Goal: Task Accomplishment & Management: Manage account settings

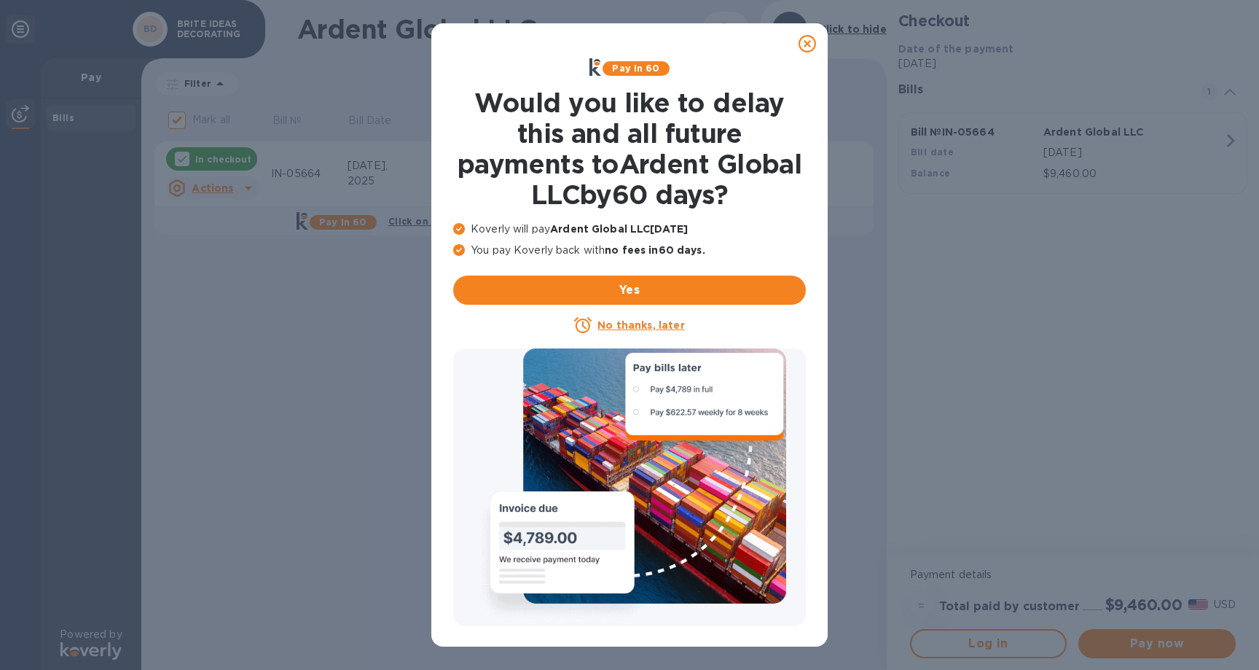
click at [812, 44] on icon at bounding box center [806, 43] width 17 height 17
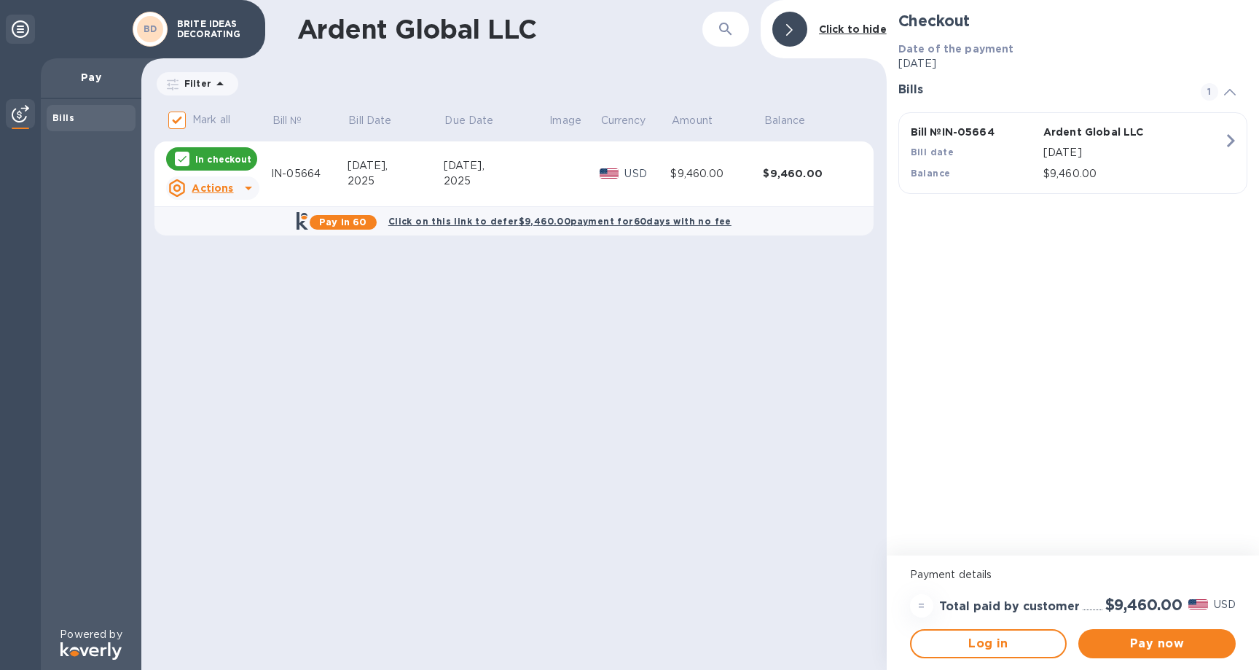
click at [1225, 136] on icon "button" at bounding box center [1230, 140] width 26 height 26
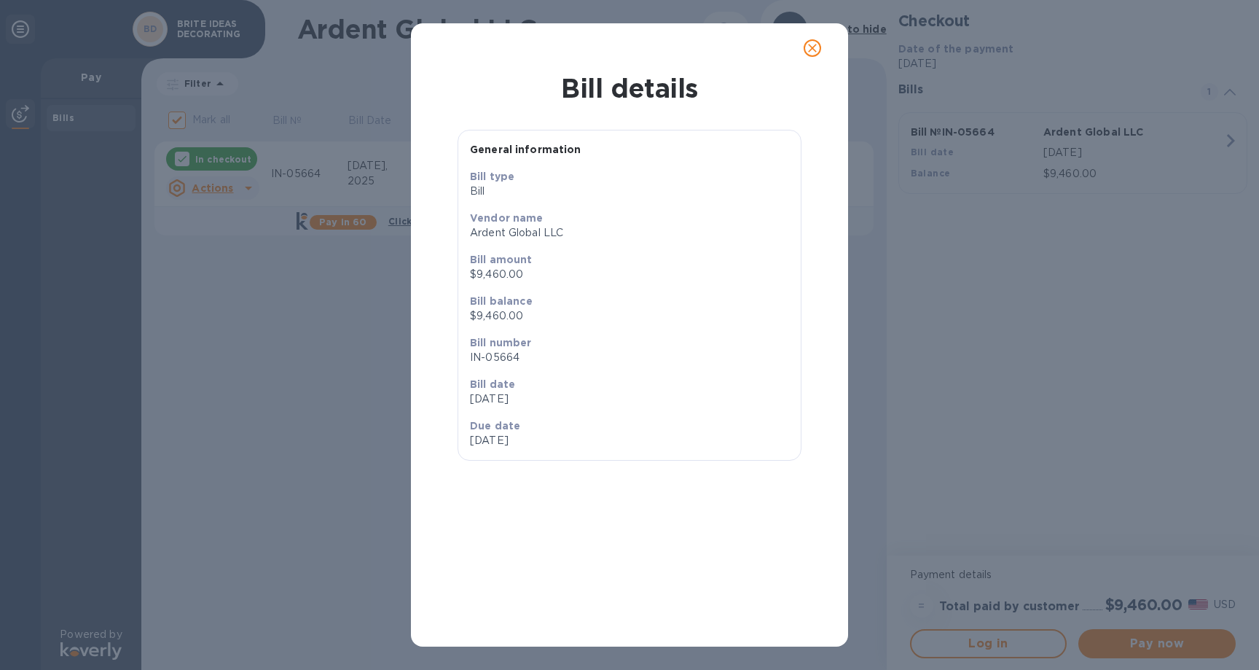
click at [821, 44] on button "close" at bounding box center [812, 48] width 35 height 35
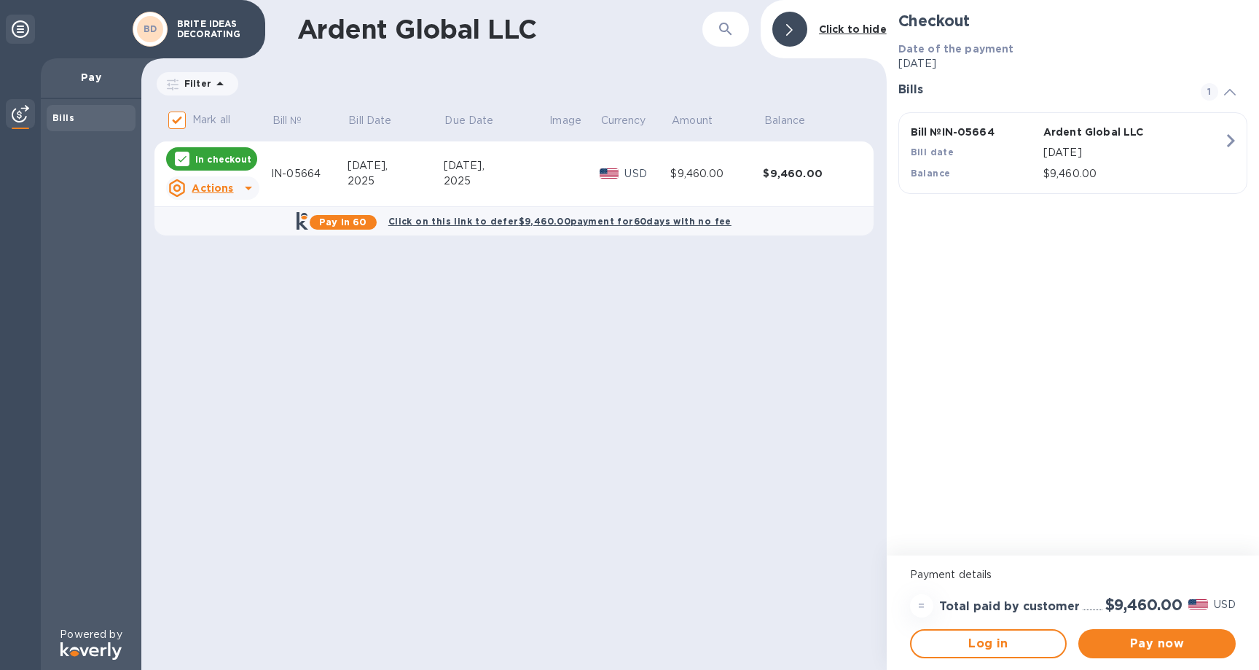
click at [213, 85] on icon at bounding box center [219, 83] width 17 height 17
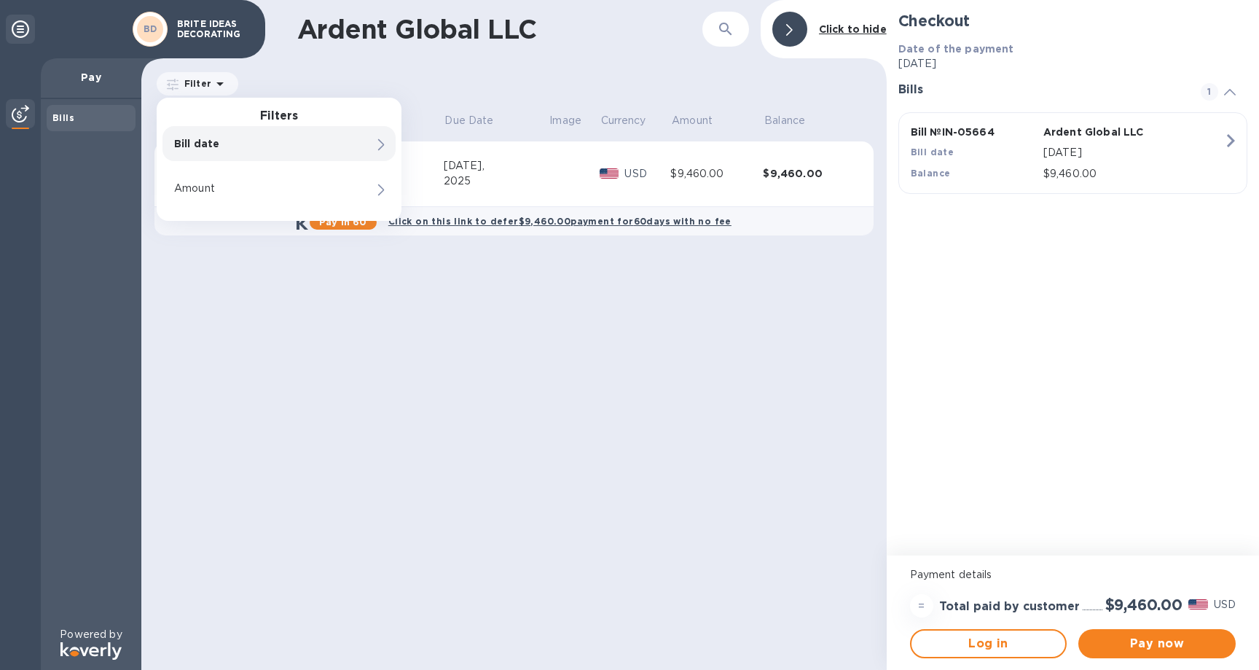
click at [431, 80] on div "Filter Filters Bill date Amount Amount" at bounding box center [513, 84] width 719 height 28
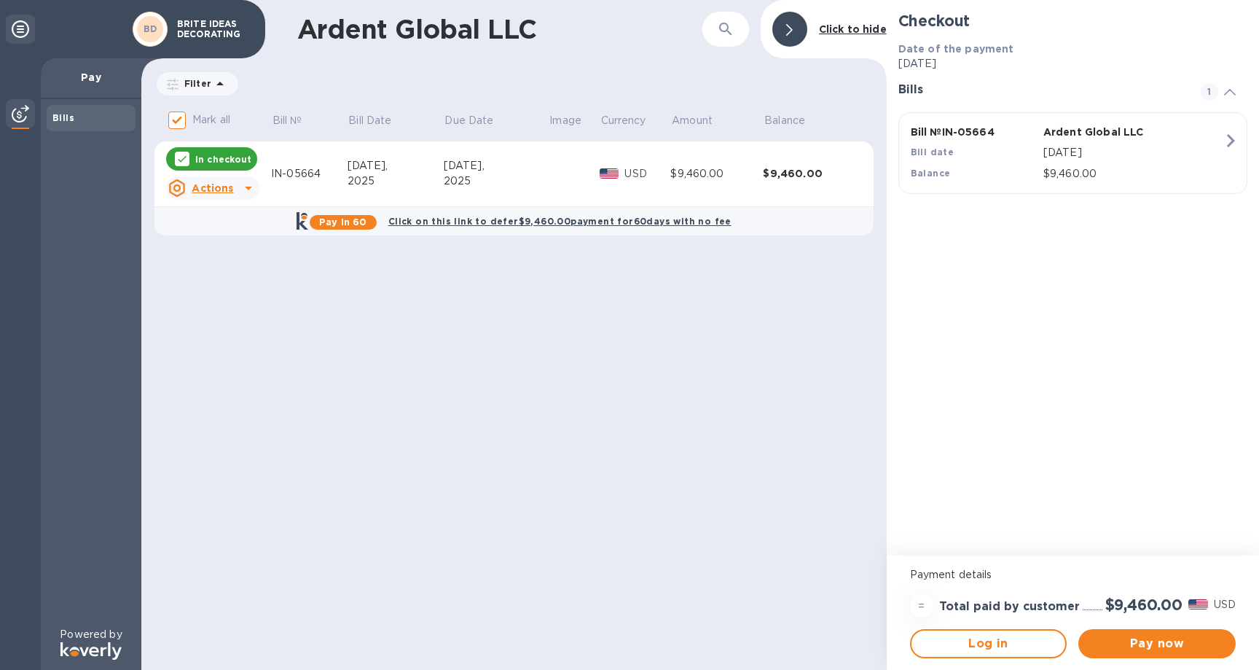
click at [1227, 92] on icon at bounding box center [1230, 92] width 12 height 7
click at [1219, 92] on div at bounding box center [1229, 90] width 35 height 15
click at [248, 185] on icon at bounding box center [248, 187] width 17 height 17
click at [247, 194] on div at bounding box center [629, 335] width 1259 height 670
click at [92, 111] on div "Bills" at bounding box center [90, 118] width 77 height 15
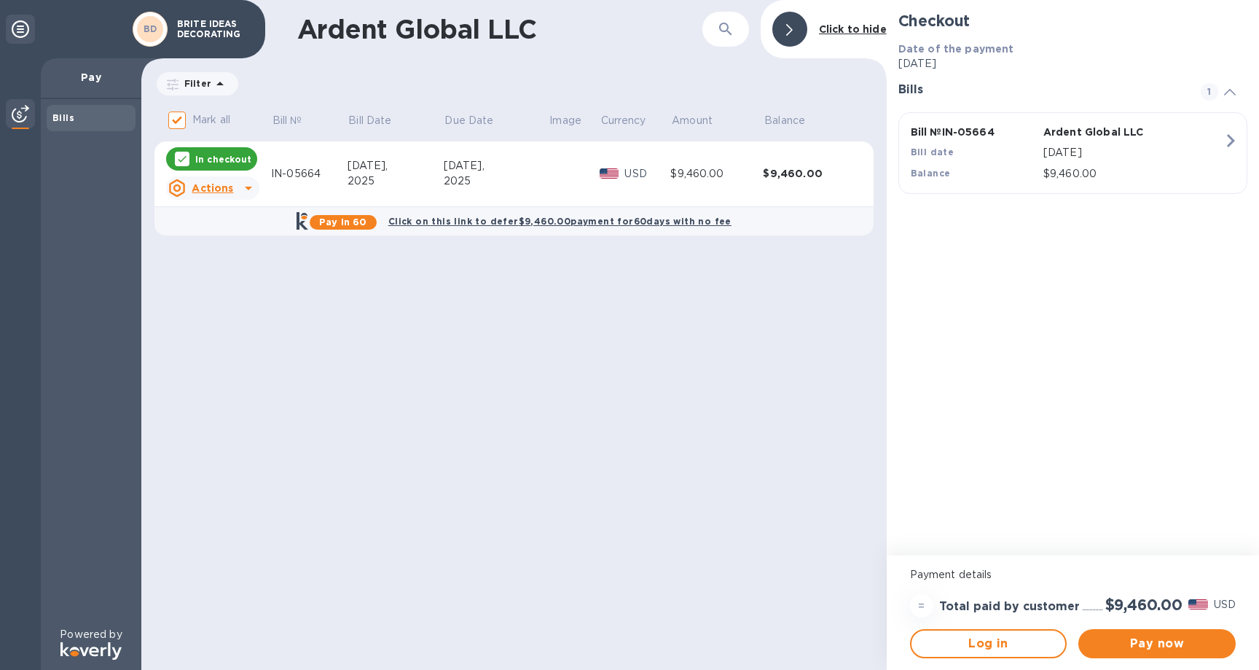
click at [15, 28] on icon at bounding box center [20, 28] width 17 height 17
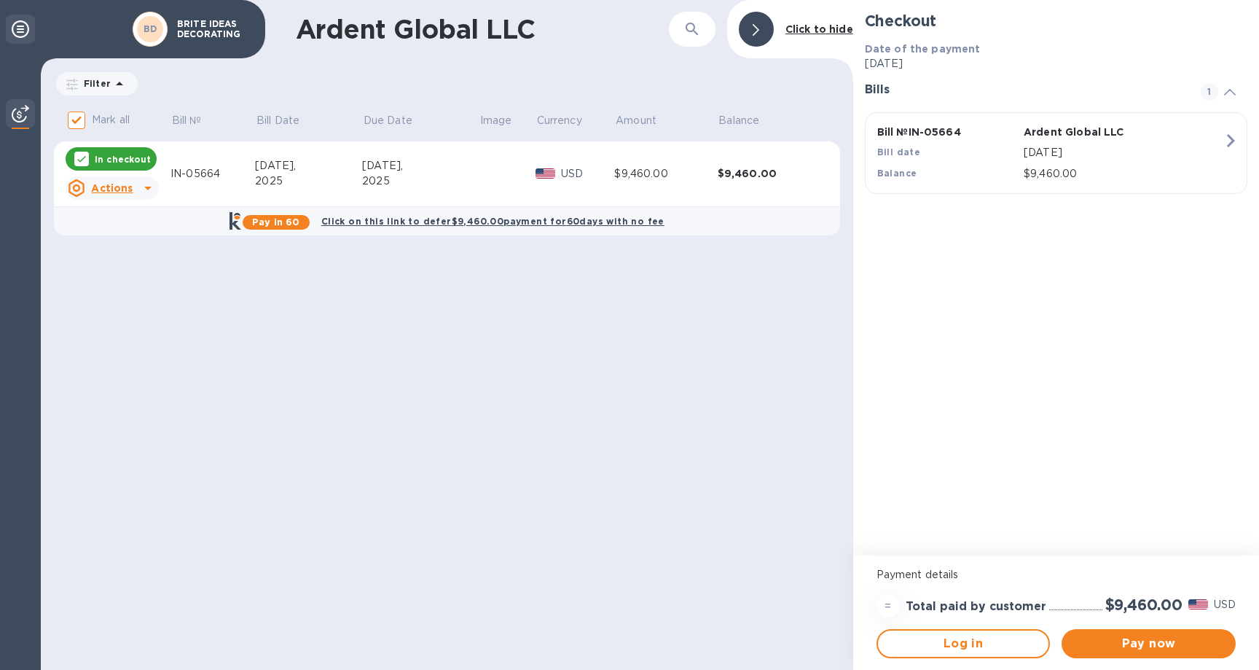
click at [23, 29] on icon at bounding box center [20, 28] width 17 height 17
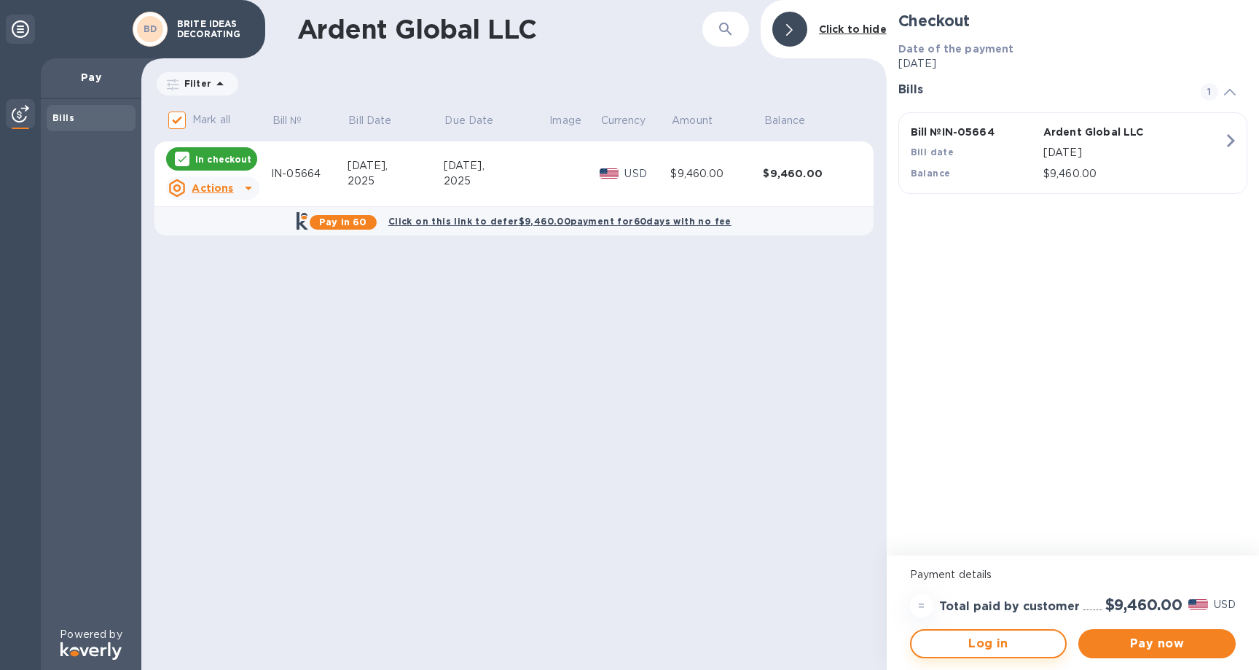
click at [970, 635] on span "Log in" at bounding box center [988, 643] width 131 height 17
